Goal: Information Seeking & Learning: Find specific fact

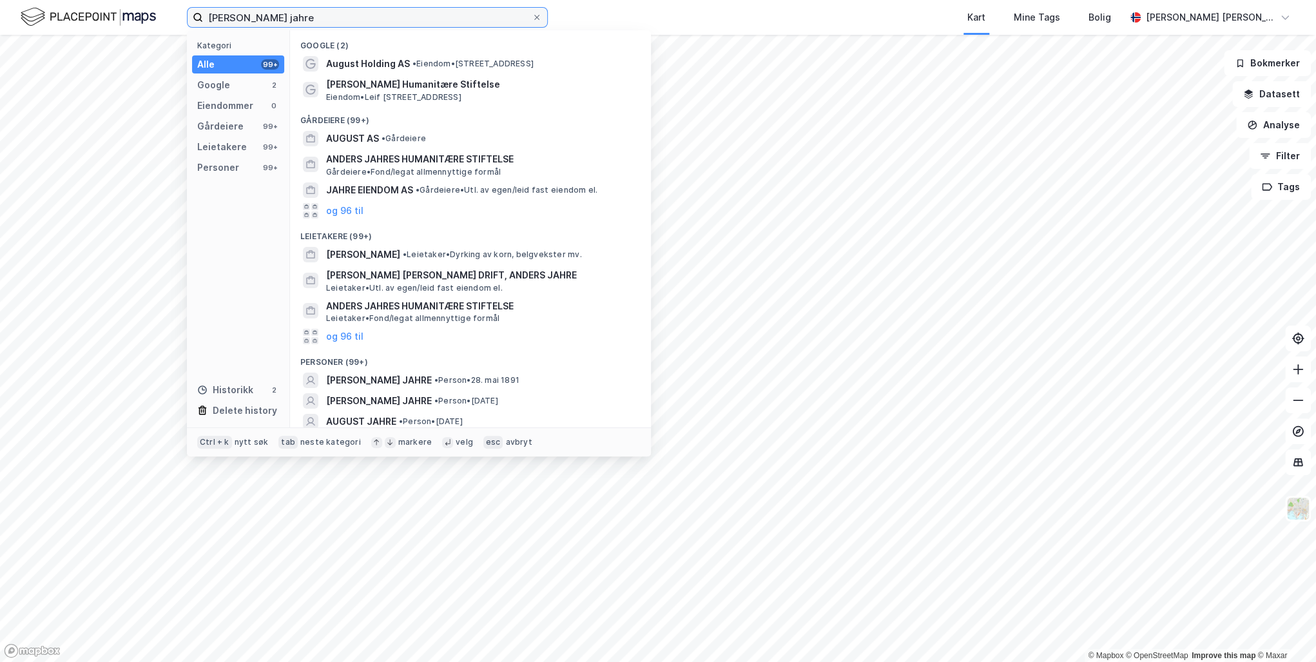
drag, startPoint x: 356, startPoint y: 21, endPoint x: 238, endPoint y: 14, distance: 117.5
click at [238, 14] on input "[PERSON_NAME] jahre" at bounding box center [367, 17] width 329 height 19
click at [236, 14] on input "[PERSON_NAME] jahre" at bounding box center [367, 17] width 329 height 19
drag, startPoint x: 320, startPoint y: 14, endPoint x: 152, endPoint y: 14, distance: 167.6
click at [152, 14] on div "[PERSON_NAME] jahre Kategori Alle 99+ Google 2 Eiendommer 0 Gårdeiere 99+ Leiet…" at bounding box center [658, 17] width 1316 height 35
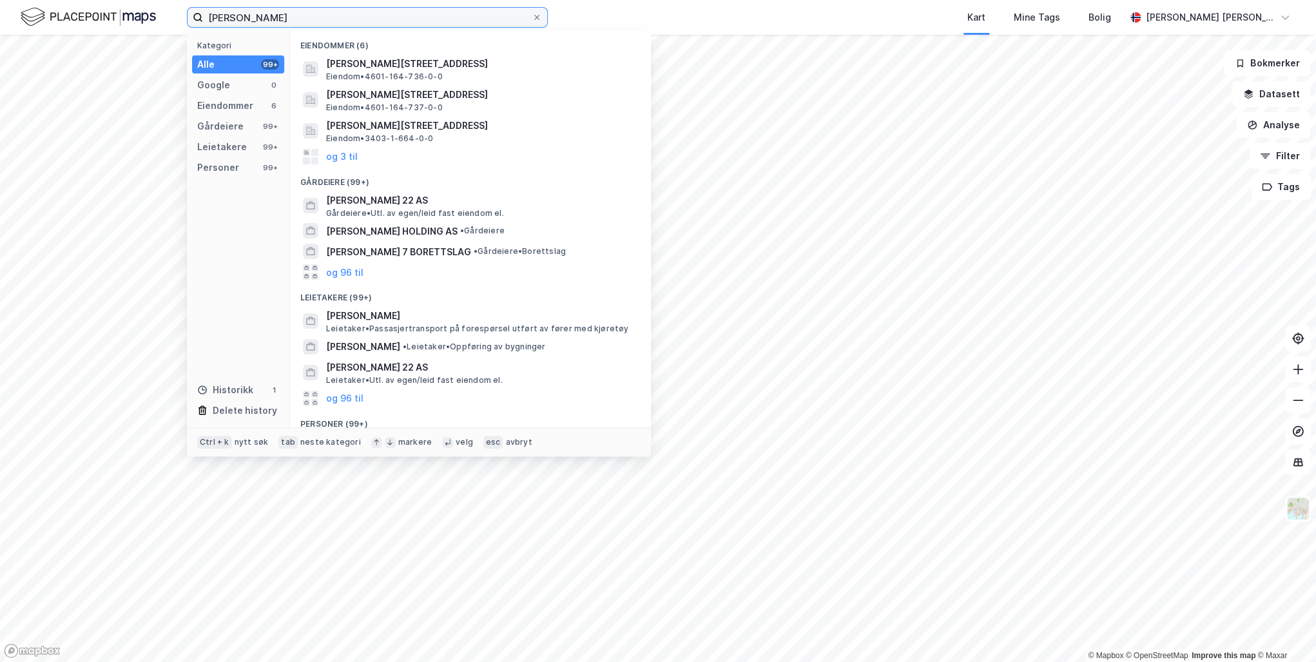
type input "[PERSON_NAME]"
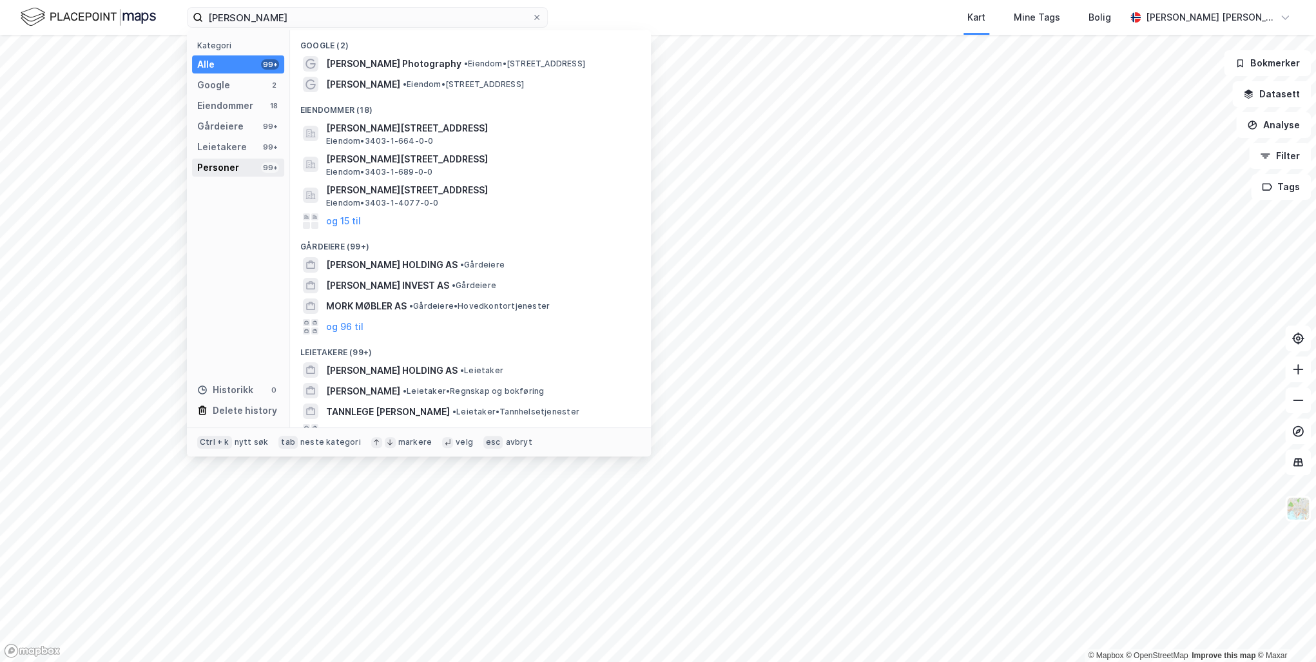
click at [222, 168] on div "Personer" at bounding box center [218, 167] width 42 height 15
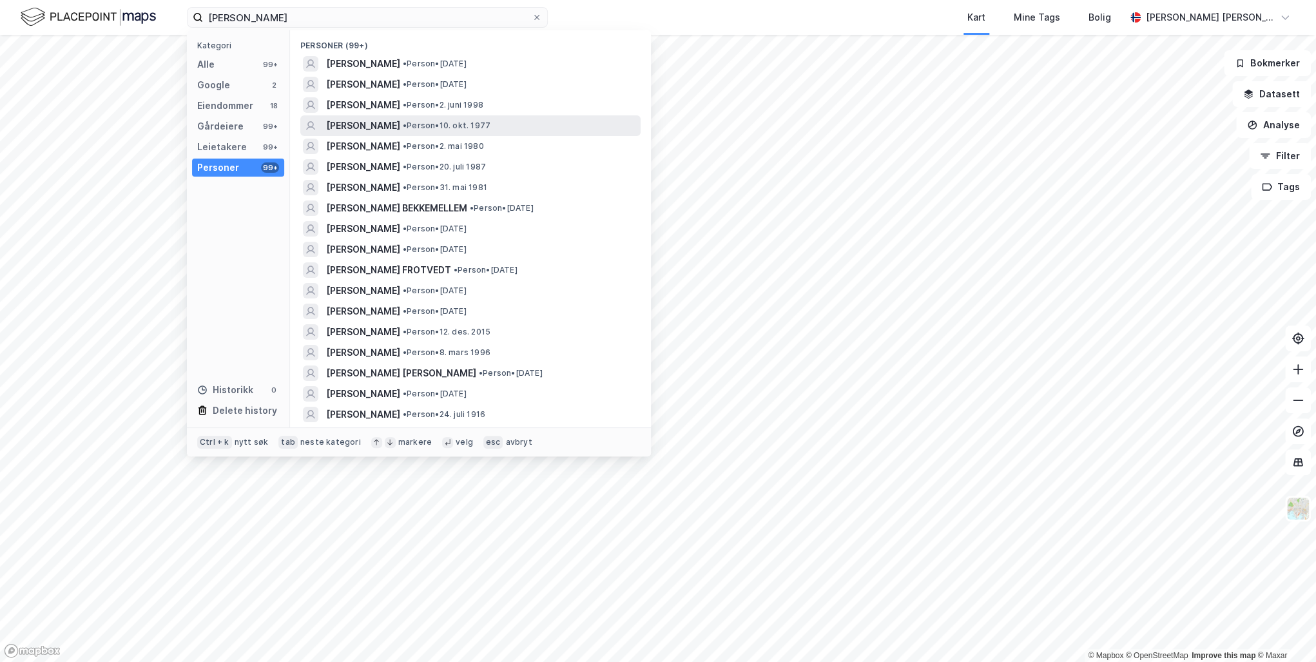
click at [362, 126] on span "[PERSON_NAME]" at bounding box center [363, 125] width 74 height 15
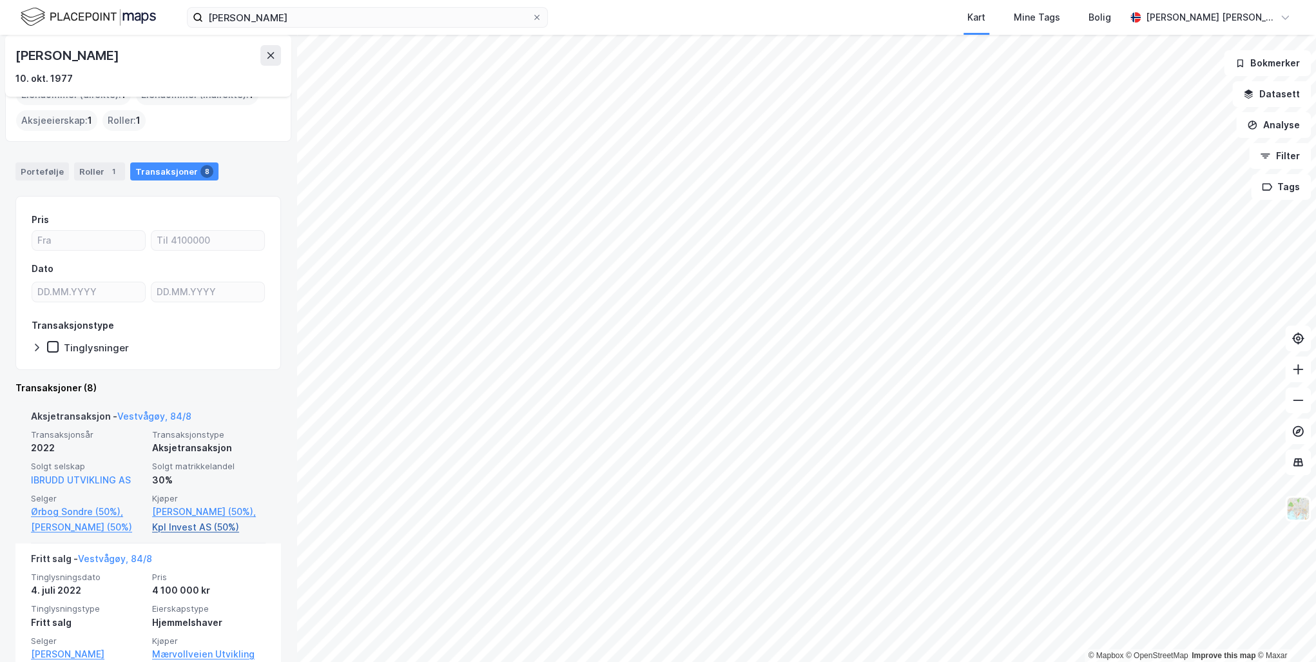
scroll to position [52, 0]
